Goal: Information Seeking & Learning: Learn about a topic

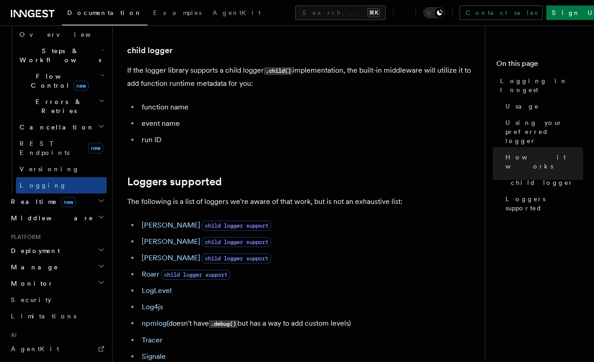
scroll to position [383, 0]
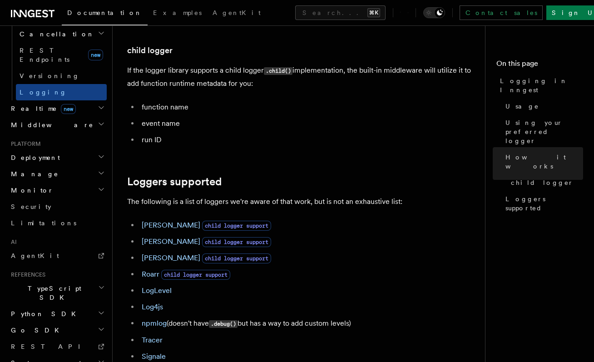
click at [45, 309] on span "Python SDK" at bounding box center [44, 313] width 74 height 9
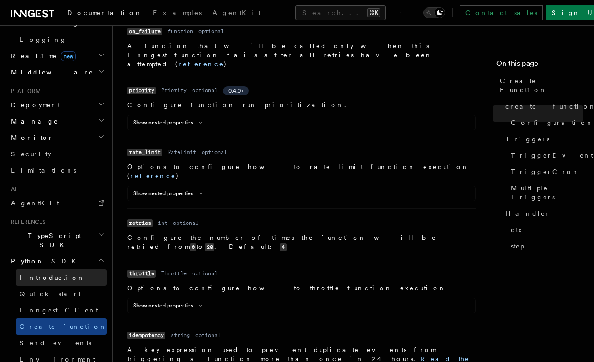
scroll to position [460, 0]
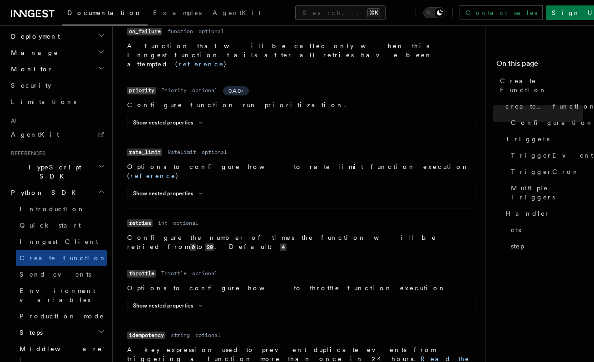
scroll to position [525, 0]
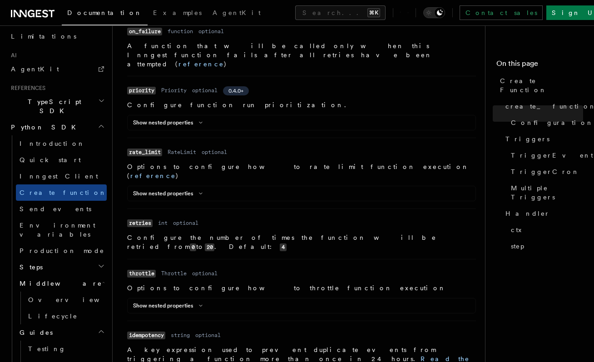
scroll to position [577, 0]
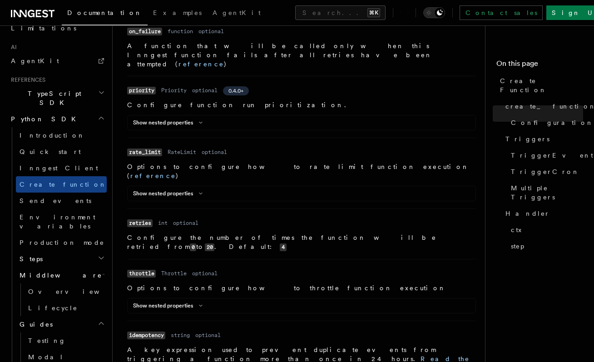
click at [52, 251] on h2 "Steps" at bounding box center [61, 259] width 91 height 16
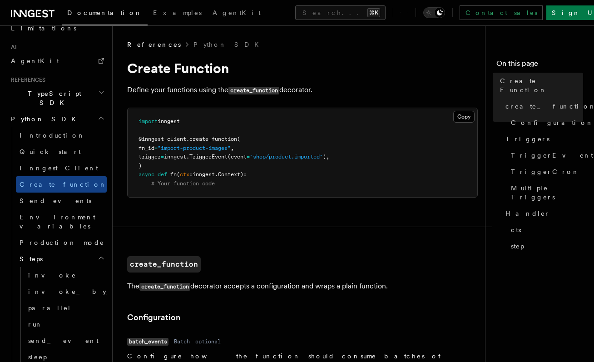
scroll to position [0, 0]
click at [153, 13] on span "Examples" at bounding box center [177, 12] width 49 height 7
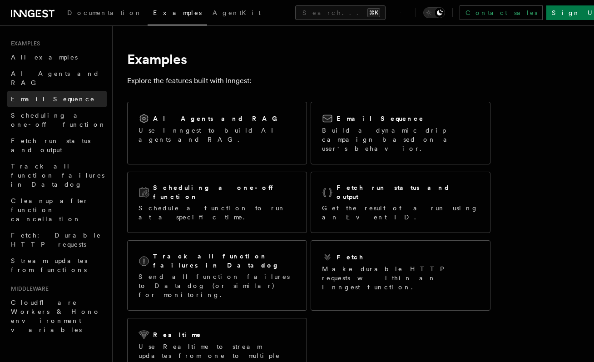
click at [54, 95] on span "Email Sequence" at bounding box center [53, 98] width 84 height 7
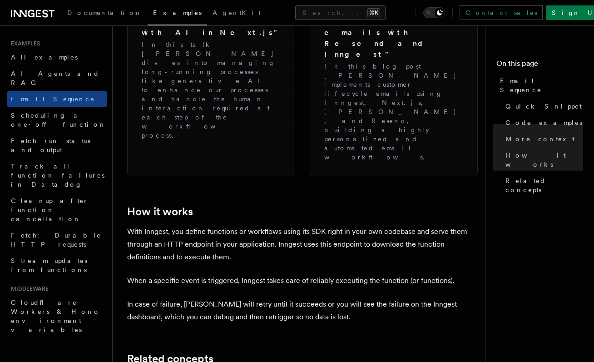
scroll to position [1474, 0]
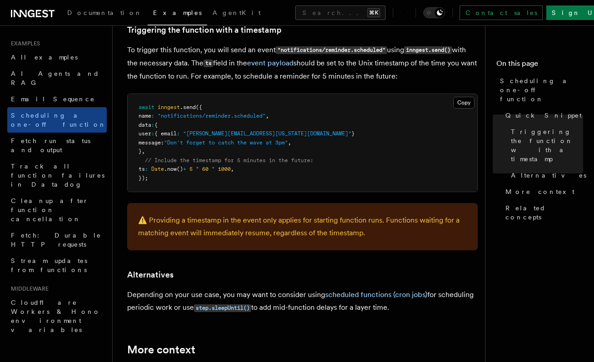
scroll to position [389, 0]
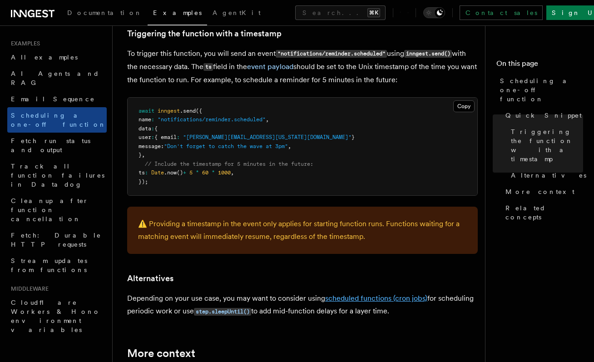
click at [356, 299] on link "scheduled functions (cron jobs)" at bounding box center [376, 298] width 102 height 9
